Goal: Information Seeking & Learning: Learn about a topic

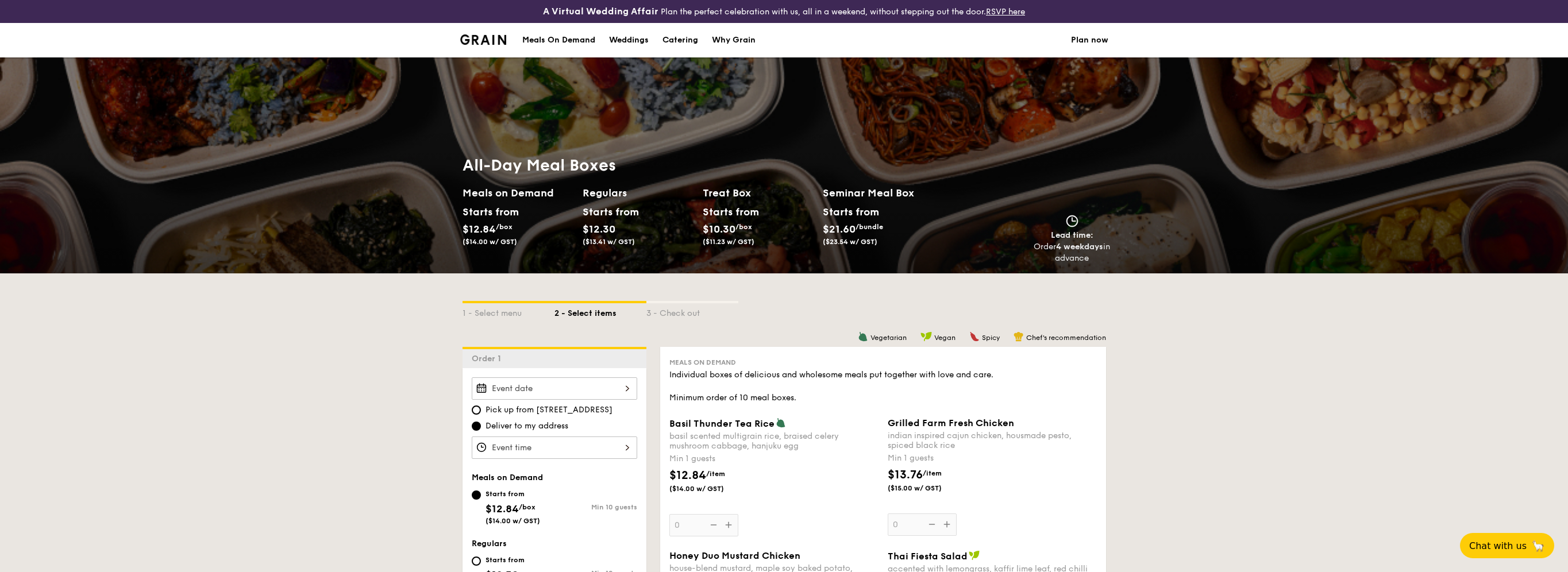
scroll to position [229, 0]
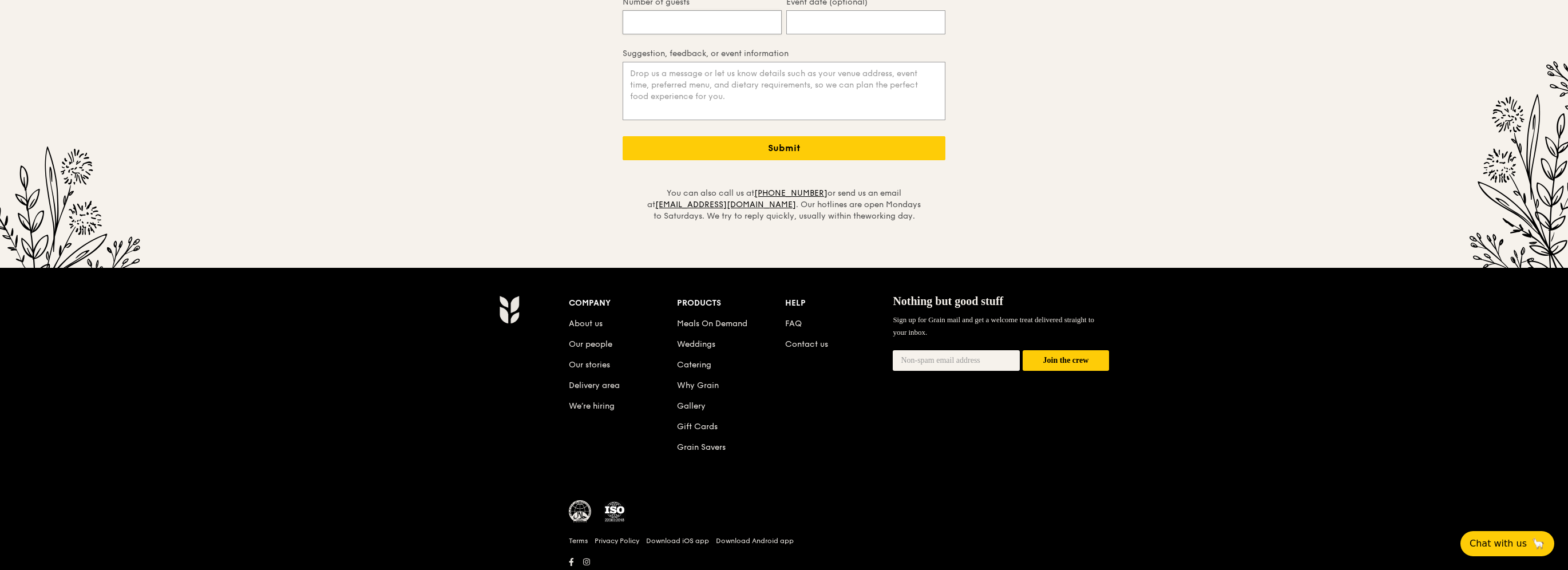
scroll to position [2690, 0]
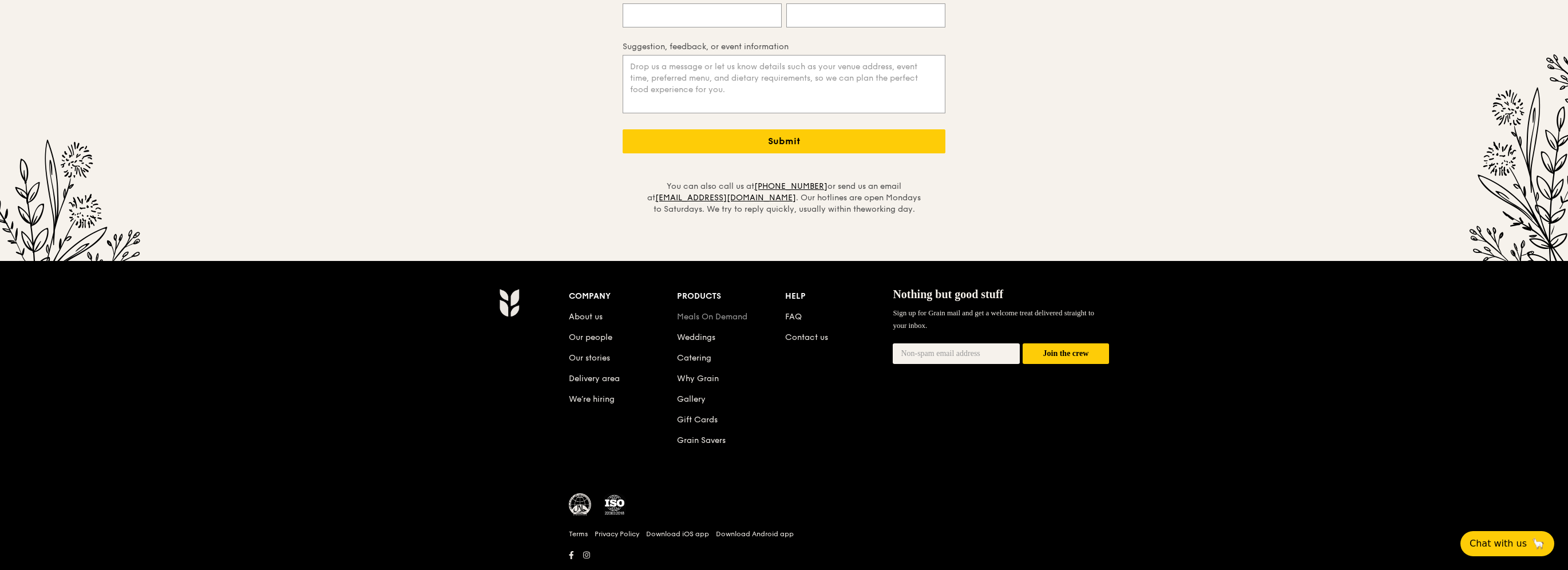
click at [698, 312] on link "Meals On Demand" at bounding box center [712, 317] width 70 height 10
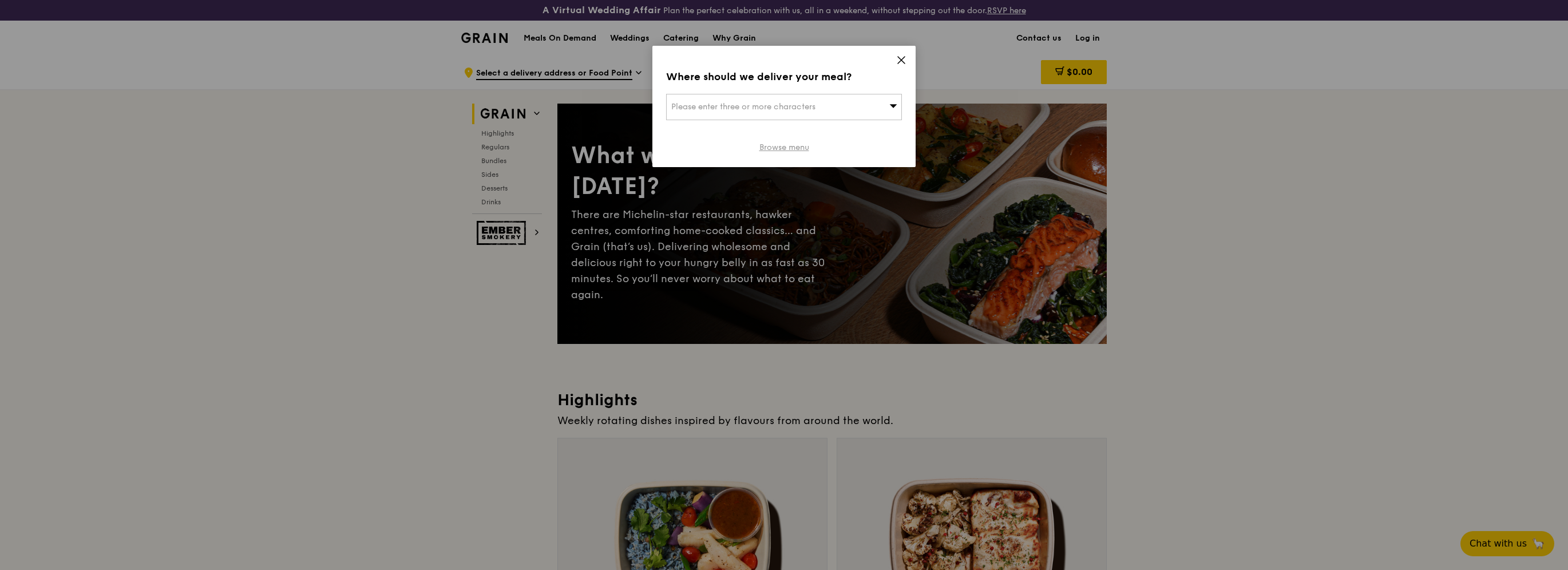
click at [771, 146] on link "Browse menu" at bounding box center [784, 148] width 49 height 12
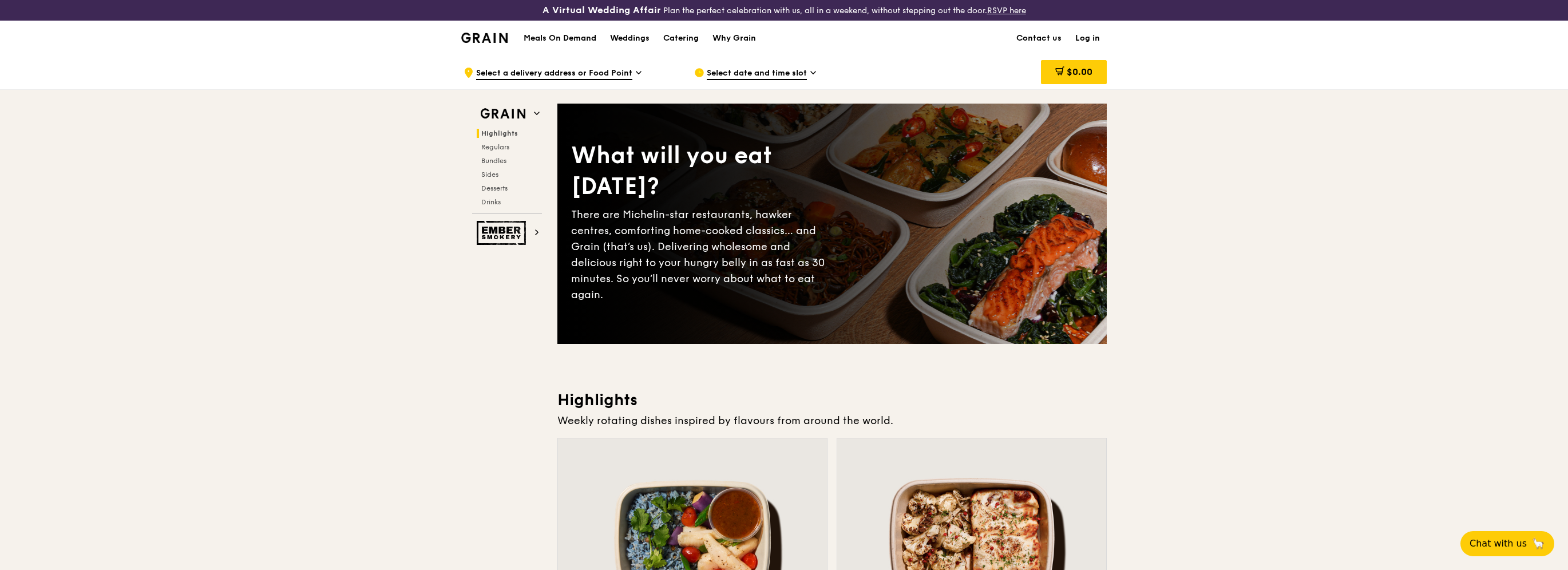
click at [567, 36] on h1 "Meals On Demand" at bounding box center [560, 38] width 73 height 12
click at [679, 36] on div "Catering" at bounding box center [681, 38] width 36 height 34
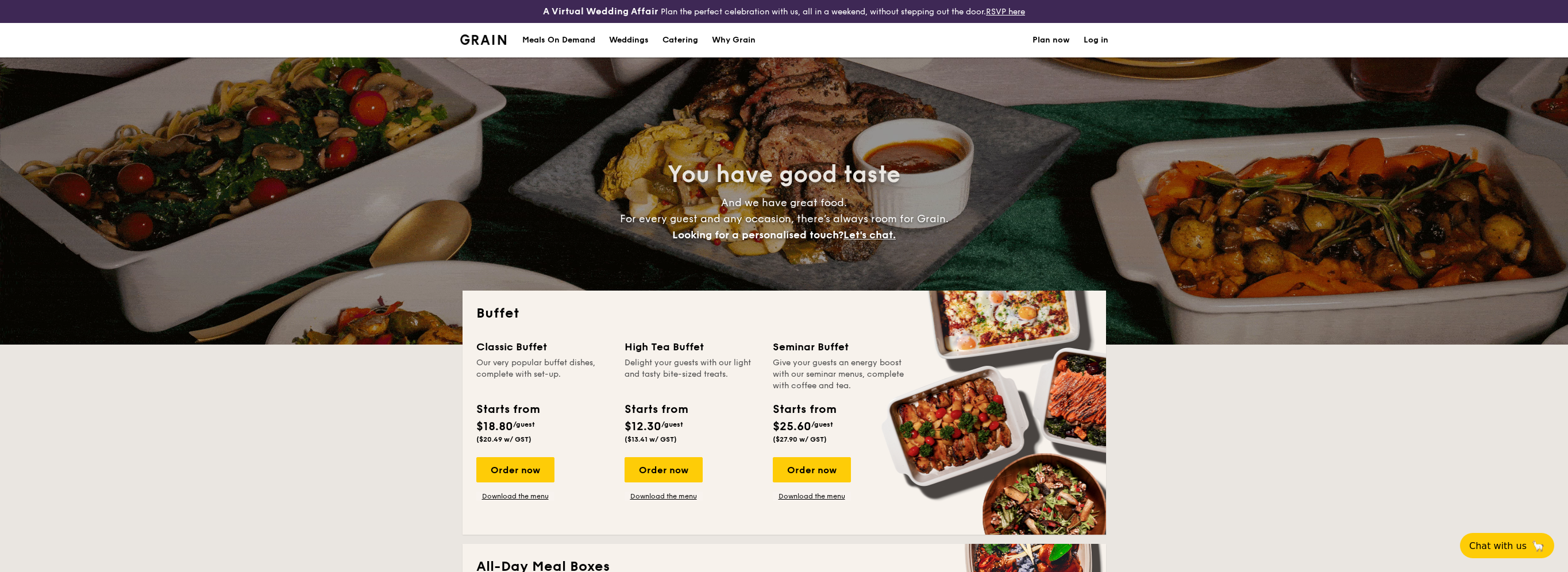
select select
click at [563, 39] on div "Meals On Demand" at bounding box center [559, 40] width 73 height 34
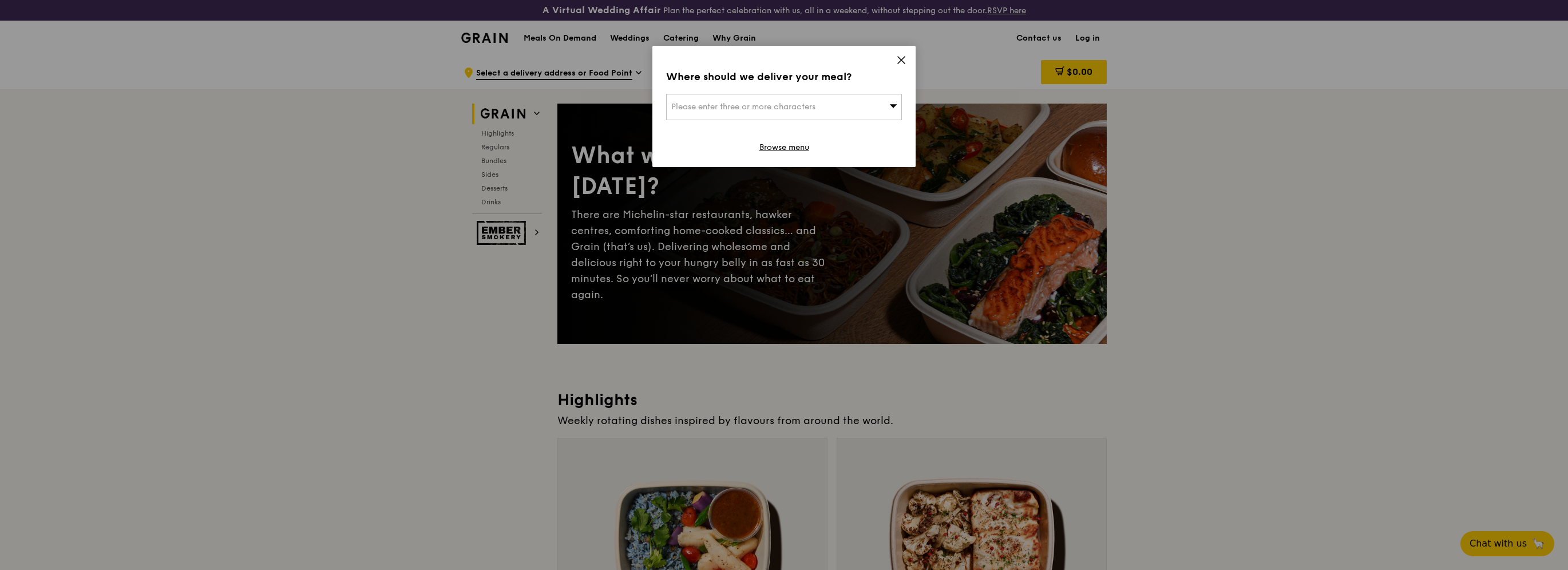
click at [907, 56] on div "Where should we deliver your meal? Please enter three or more characters Browse…" at bounding box center [784, 106] width 263 height 122
